Goal: Task Accomplishment & Management: Manage account settings

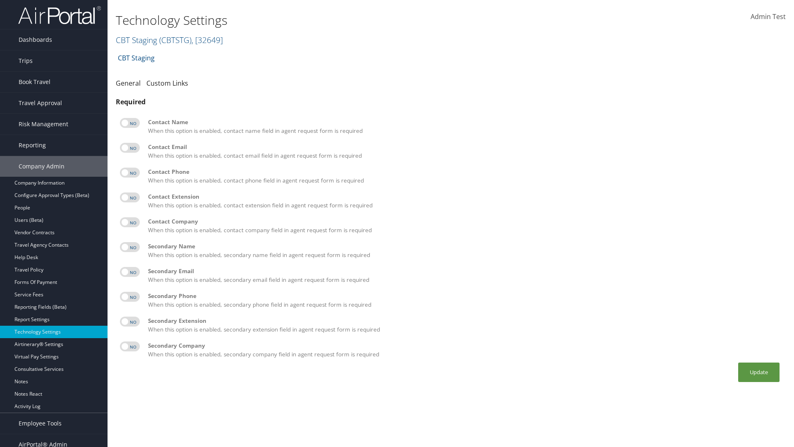
click at [130, 123] on label at bounding box center [130, 123] width 20 height 10
click at [129, 123] on input "checkbox" at bounding box center [126, 124] width 5 height 5
checkbox input "true"
click at [130, 148] on label at bounding box center [130, 148] width 20 height 10
click at [129, 148] on input "checkbox" at bounding box center [126, 148] width 5 height 5
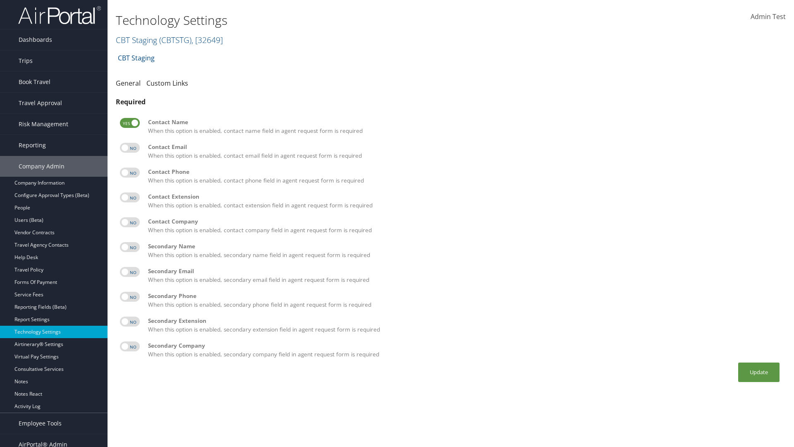
checkbox input "true"
click at [130, 173] on label at bounding box center [130, 173] width 20 height 10
click at [129, 173] on input "checkbox" at bounding box center [126, 173] width 5 height 5
checkbox input "true"
click at [130, 197] on label at bounding box center [130, 197] width 20 height 10
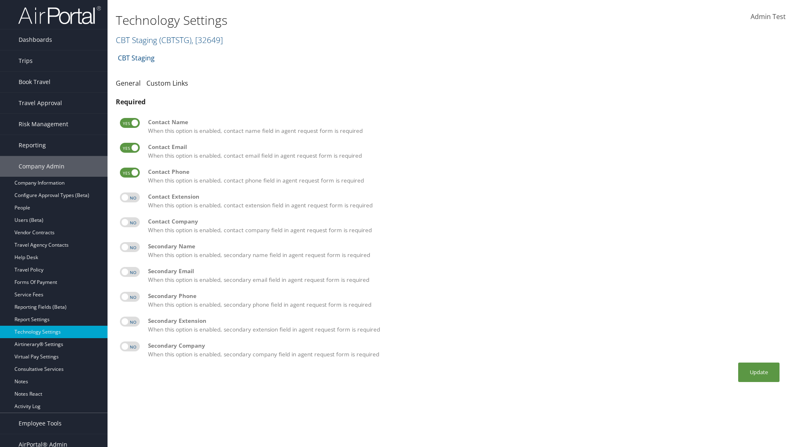
click at [129, 197] on input "checkbox" at bounding box center [126, 198] width 5 height 5
checkbox input "true"
click at [130, 222] on label at bounding box center [130, 222] width 20 height 10
click at [129, 222] on input "checkbox" at bounding box center [126, 223] width 5 height 5
checkbox input "true"
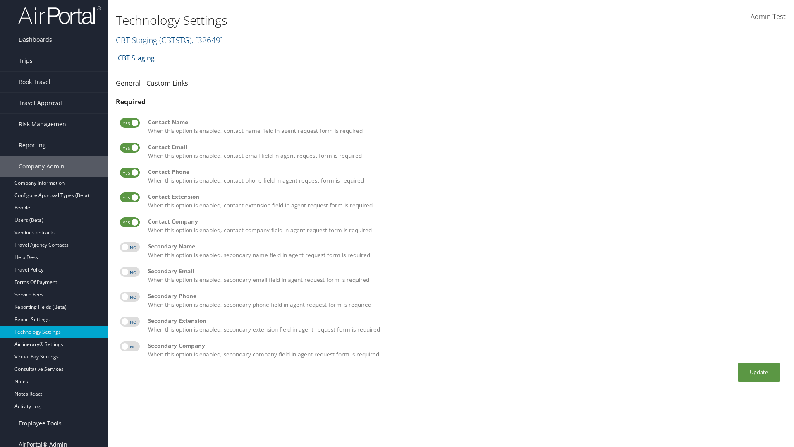
click at [130, 247] on label at bounding box center [130, 247] width 20 height 10
click at [129, 247] on input "checkbox" at bounding box center [126, 248] width 5 height 5
checkbox input "true"
click at [130, 272] on label at bounding box center [130, 272] width 20 height 10
click at [129, 272] on input "checkbox" at bounding box center [126, 273] width 5 height 5
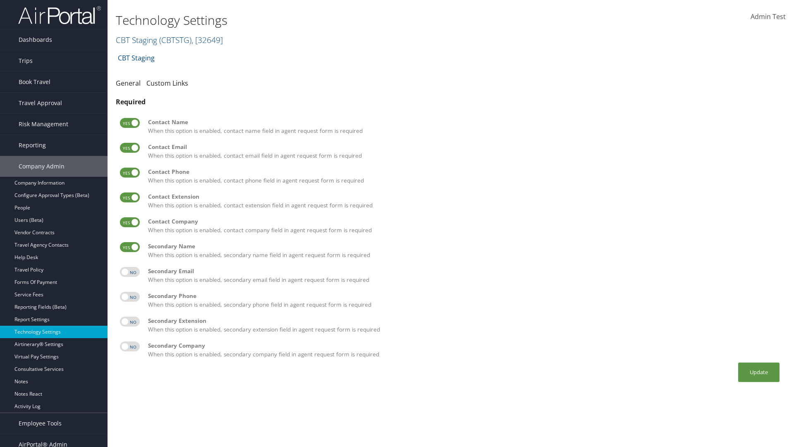
checkbox input "true"
click at [130, 297] on label at bounding box center [130, 297] width 20 height 10
click at [129, 297] on input "checkbox" at bounding box center [126, 297] width 5 height 5
checkbox input "true"
click at [130, 321] on label at bounding box center [130, 321] width 20 height 10
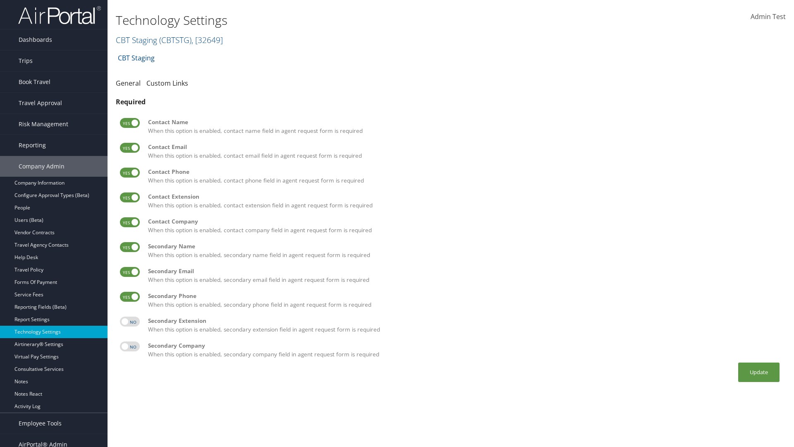
click at [129, 321] on input "checkbox" at bounding box center [126, 322] width 5 height 5
checkbox input "true"
click at [130, 346] on label at bounding box center [130, 346] width 20 height 10
click at [129, 346] on input "checkbox" at bounding box center [126, 347] width 5 height 5
checkbox input "true"
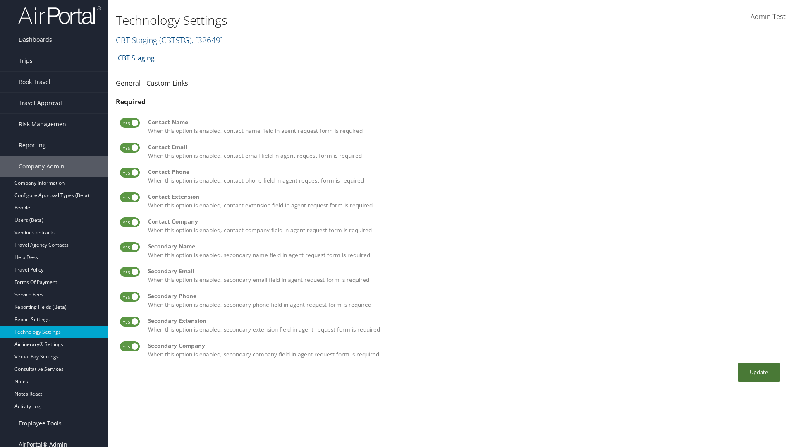
click at [759, 372] on button "Update" at bounding box center [758, 371] width 41 height 19
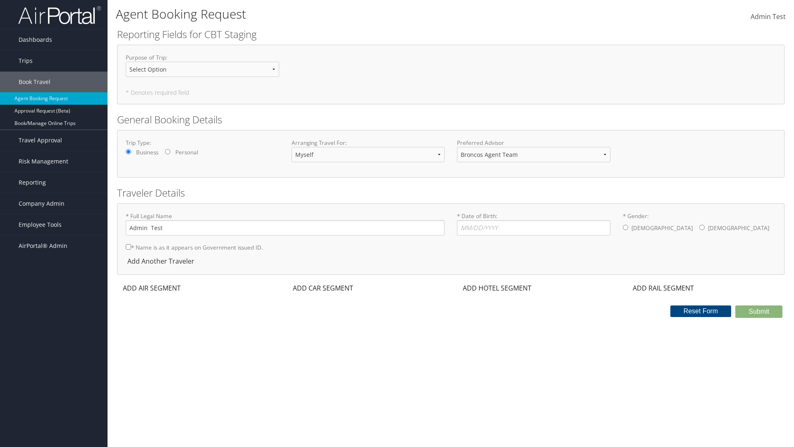
click at [152, 288] on div "ADD AIR SEGMENT" at bounding box center [151, 288] width 68 height 10
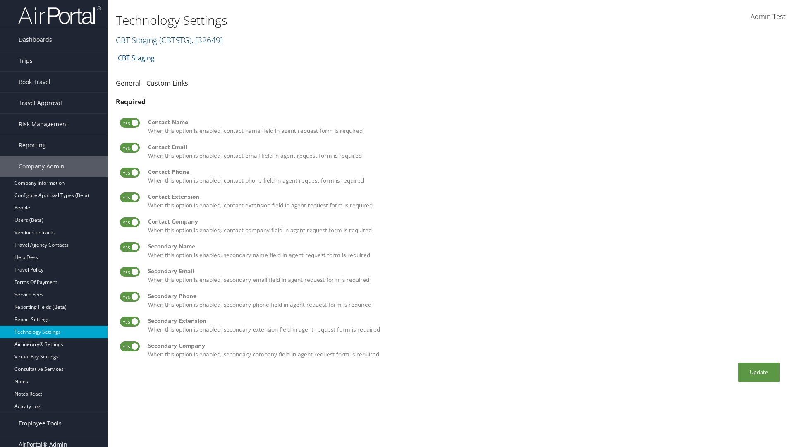
click at [130, 123] on label at bounding box center [130, 123] width 20 height 10
click at [129, 123] on input "checkbox" at bounding box center [126, 124] width 5 height 5
checkbox input "false"
click at [130, 148] on label at bounding box center [130, 148] width 20 height 10
click at [129, 148] on input "checkbox" at bounding box center [126, 148] width 5 height 5
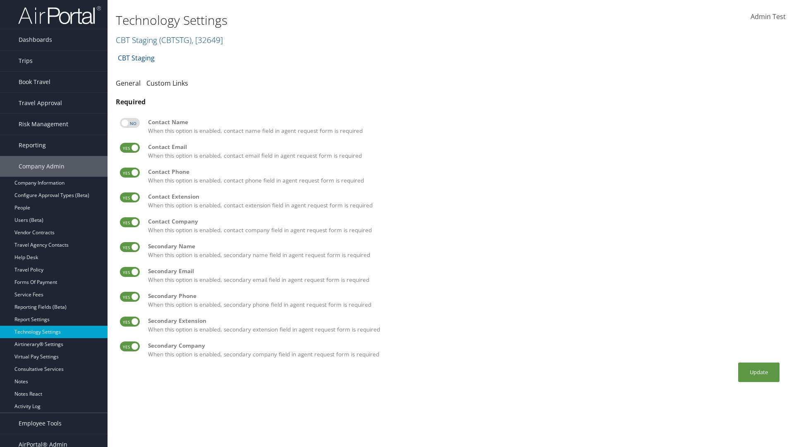
checkbox input "false"
click at [130, 173] on label at bounding box center [130, 173] width 20 height 10
click at [129, 173] on input "checkbox" at bounding box center [126, 173] width 5 height 5
checkbox input "false"
click at [130, 197] on label at bounding box center [130, 197] width 20 height 10
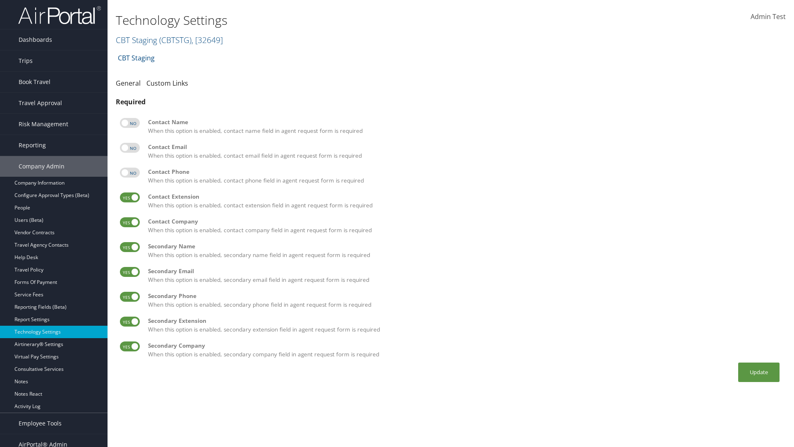
click at [129, 197] on input "checkbox" at bounding box center [126, 198] width 5 height 5
checkbox input "false"
click at [130, 222] on label at bounding box center [130, 222] width 20 height 10
click at [129, 222] on input "checkbox" at bounding box center [126, 223] width 5 height 5
checkbox input "false"
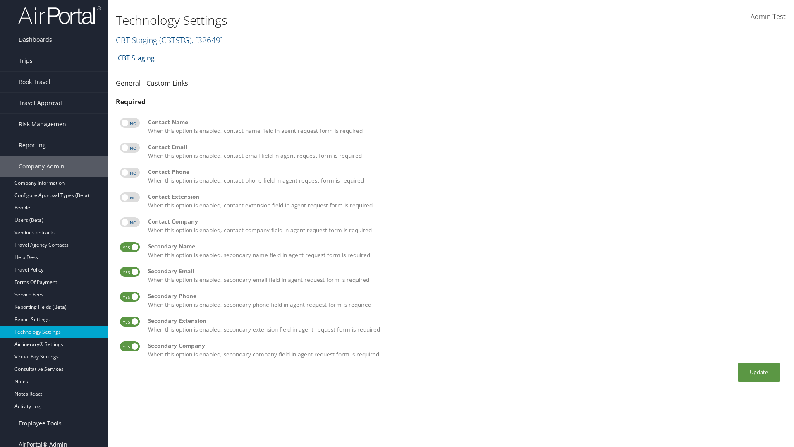
click at [130, 247] on label at bounding box center [130, 247] width 20 height 10
click at [129, 247] on input "checkbox" at bounding box center [126, 248] width 5 height 5
checkbox input "false"
click at [130, 272] on label at bounding box center [130, 272] width 20 height 10
click at [129, 272] on input "checkbox" at bounding box center [126, 273] width 5 height 5
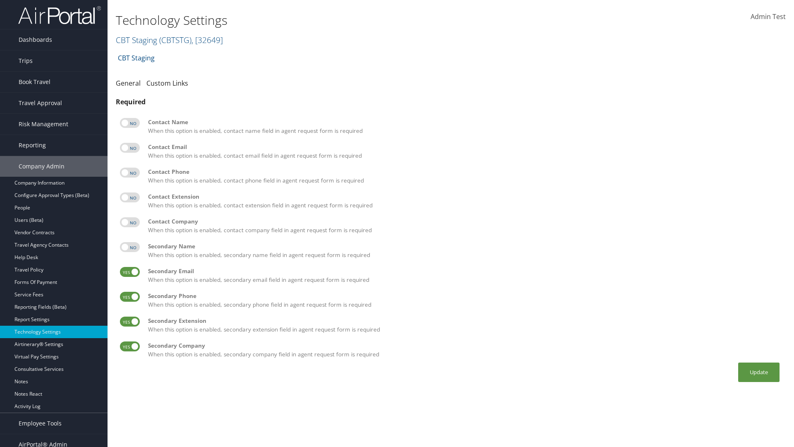
checkbox input "false"
click at [130, 297] on label at bounding box center [130, 297] width 20 height 10
click at [129, 297] on input "checkbox" at bounding box center [126, 297] width 5 height 5
checkbox input "false"
click at [130, 321] on label at bounding box center [130, 321] width 20 height 10
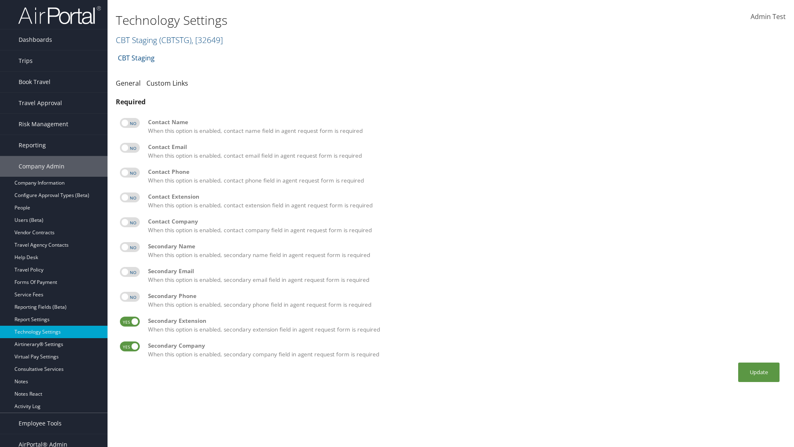
click at [129, 321] on input "checkbox" at bounding box center [126, 322] width 5 height 5
checkbox input "false"
click at [130, 346] on label at bounding box center [130, 346] width 20 height 10
click at [129, 346] on input "checkbox" at bounding box center [126, 347] width 5 height 5
checkbox input "false"
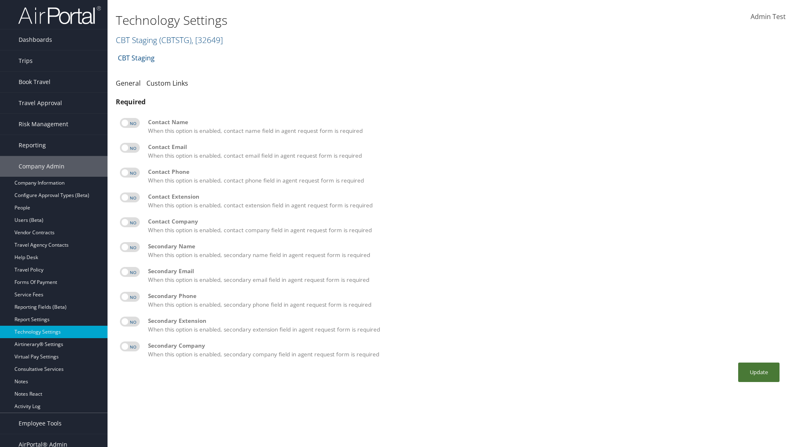
click at [759, 372] on button "Update" at bounding box center [758, 371] width 41 height 19
